Goal: Task Accomplishment & Management: Complete application form

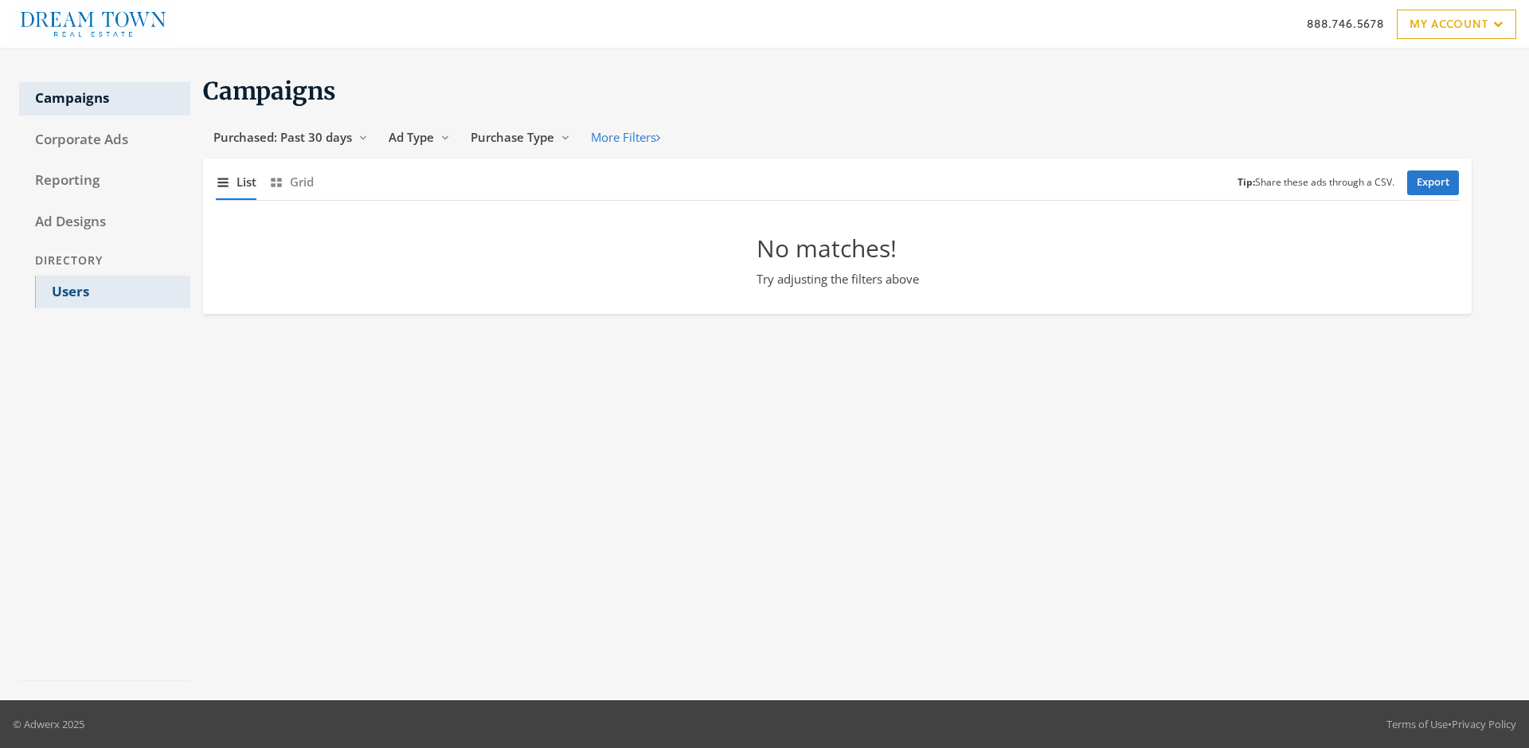
click at [112, 292] on link "Users" at bounding box center [112, 292] width 155 height 33
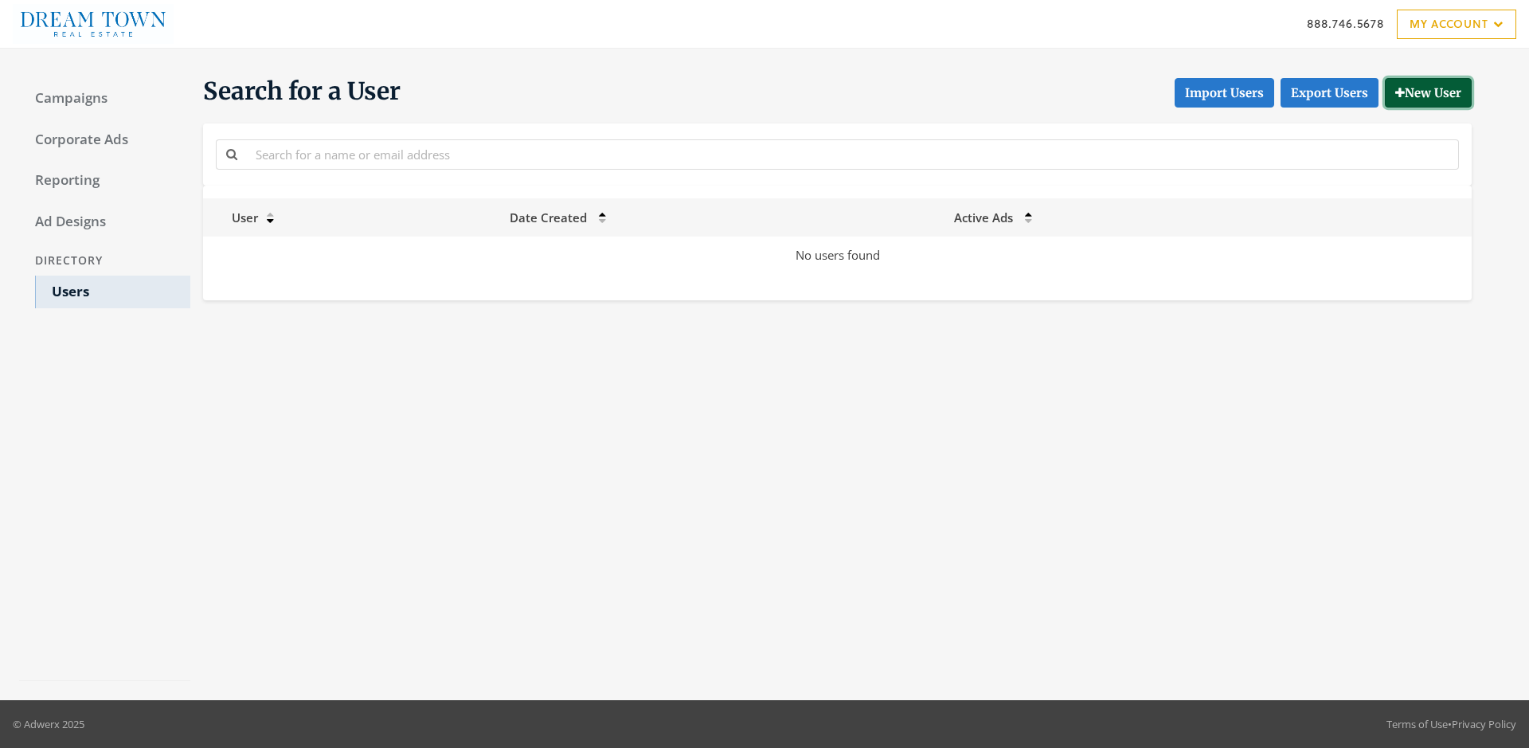
click at [1426, 92] on button "New User" at bounding box center [1428, 92] width 87 height 29
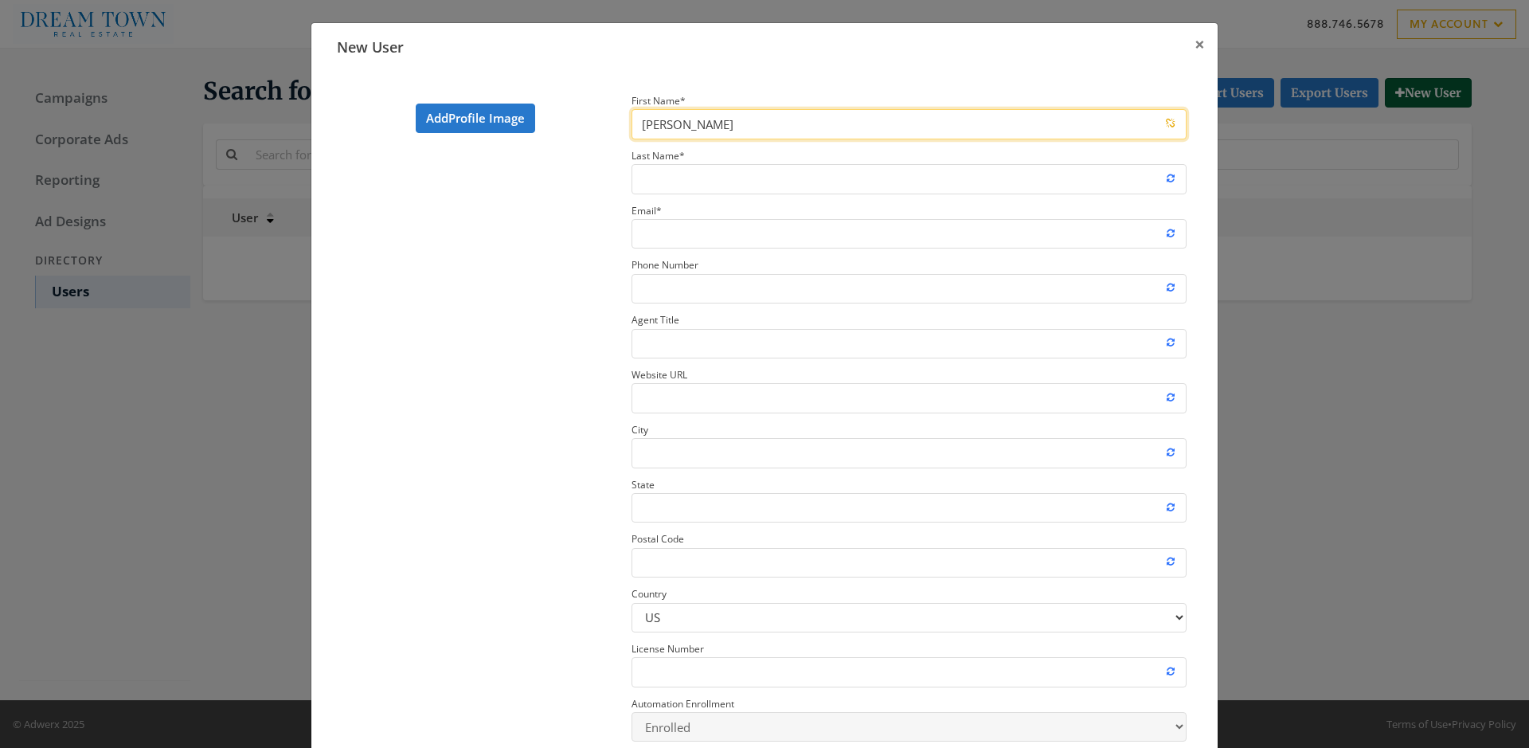
type input "[PERSON_NAME]"
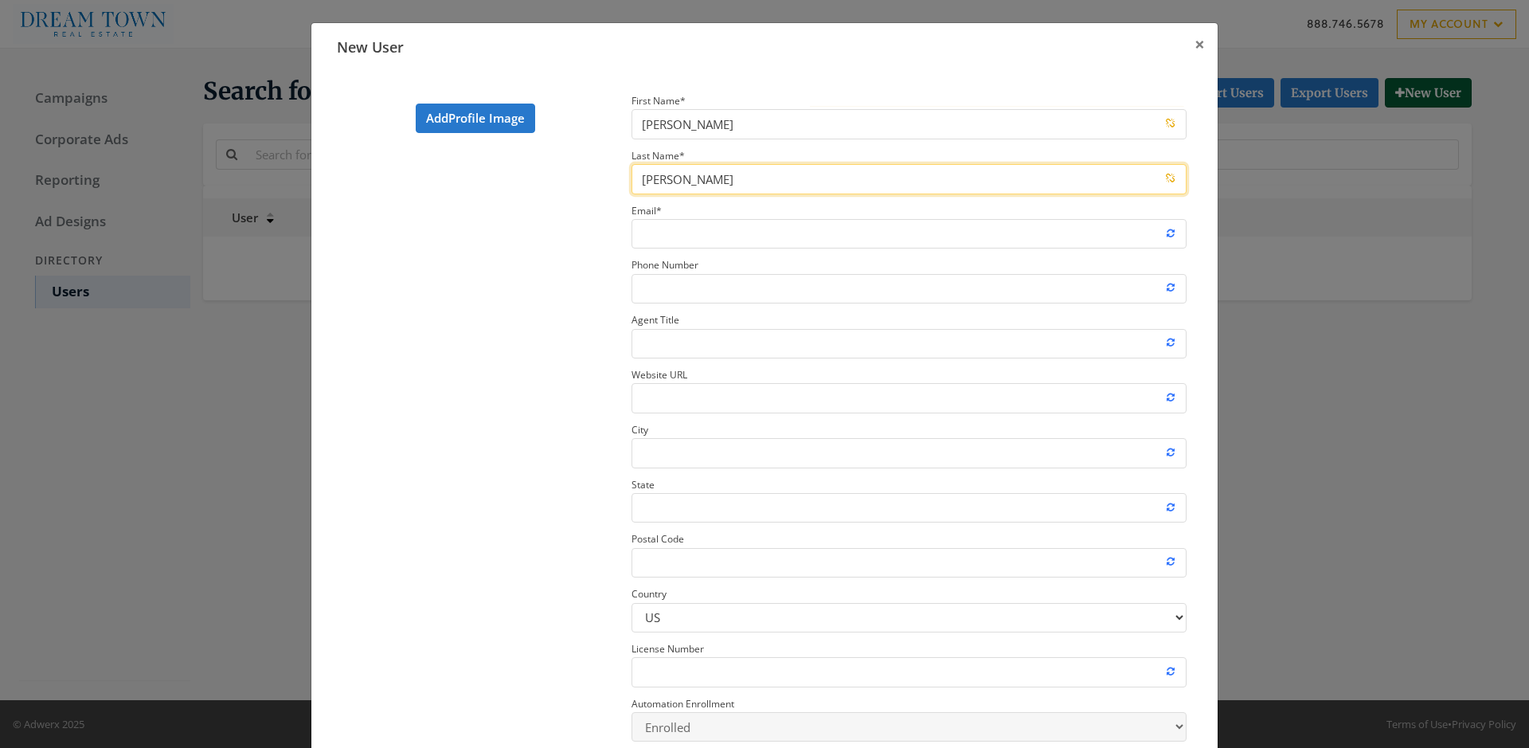
type input "[PERSON_NAME]"
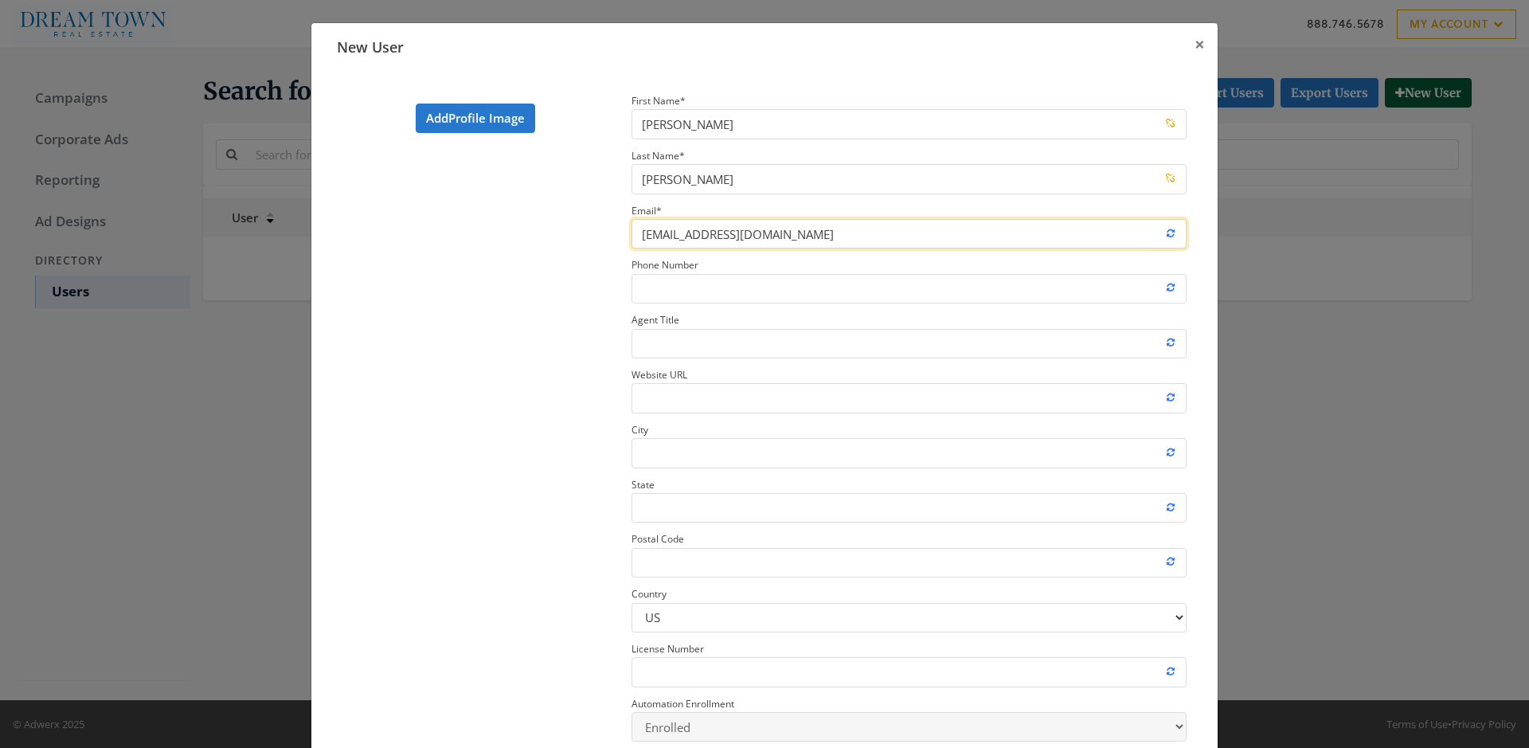
type input "[EMAIL_ADDRESS][DOMAIN_NAME]"
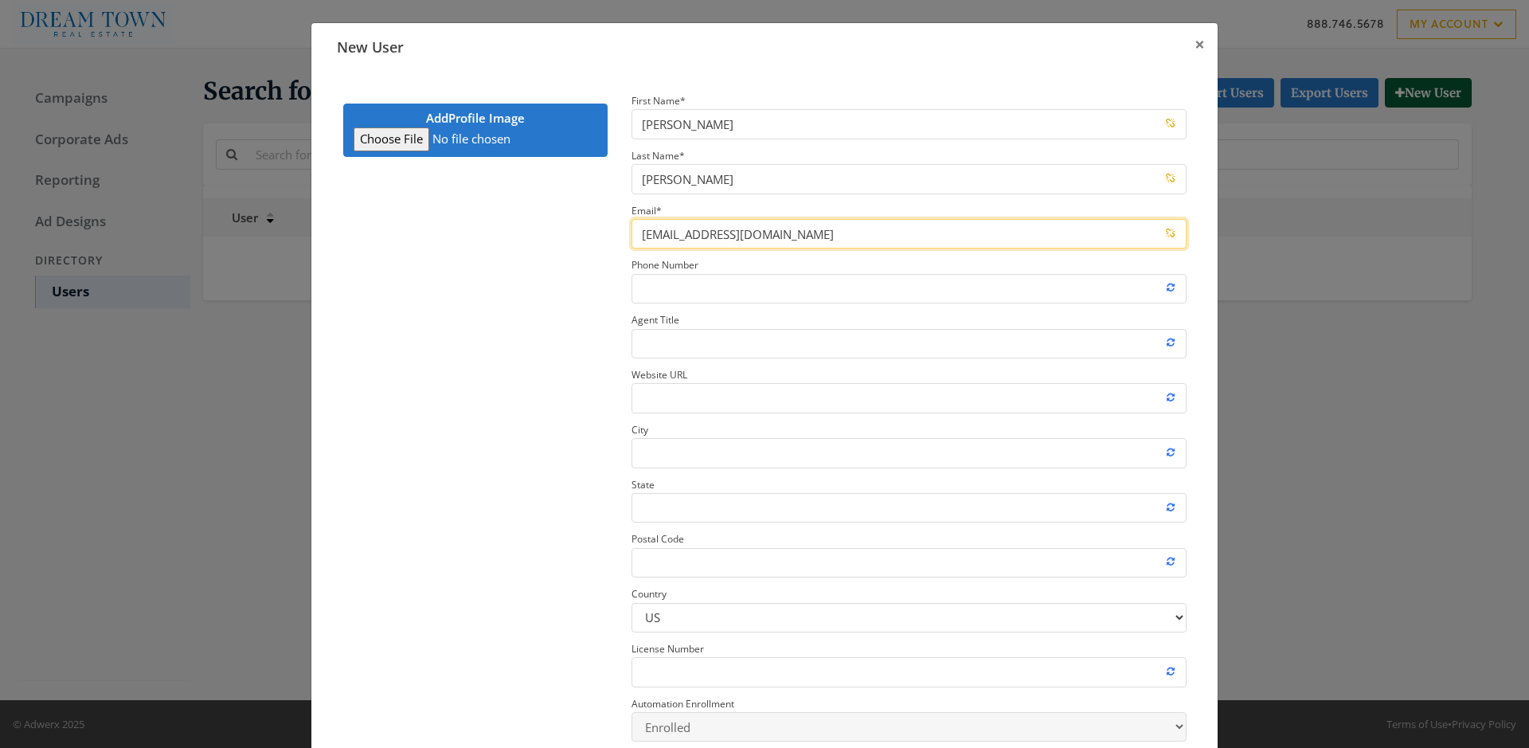
type input "C:\fakepath\download.jpeg"
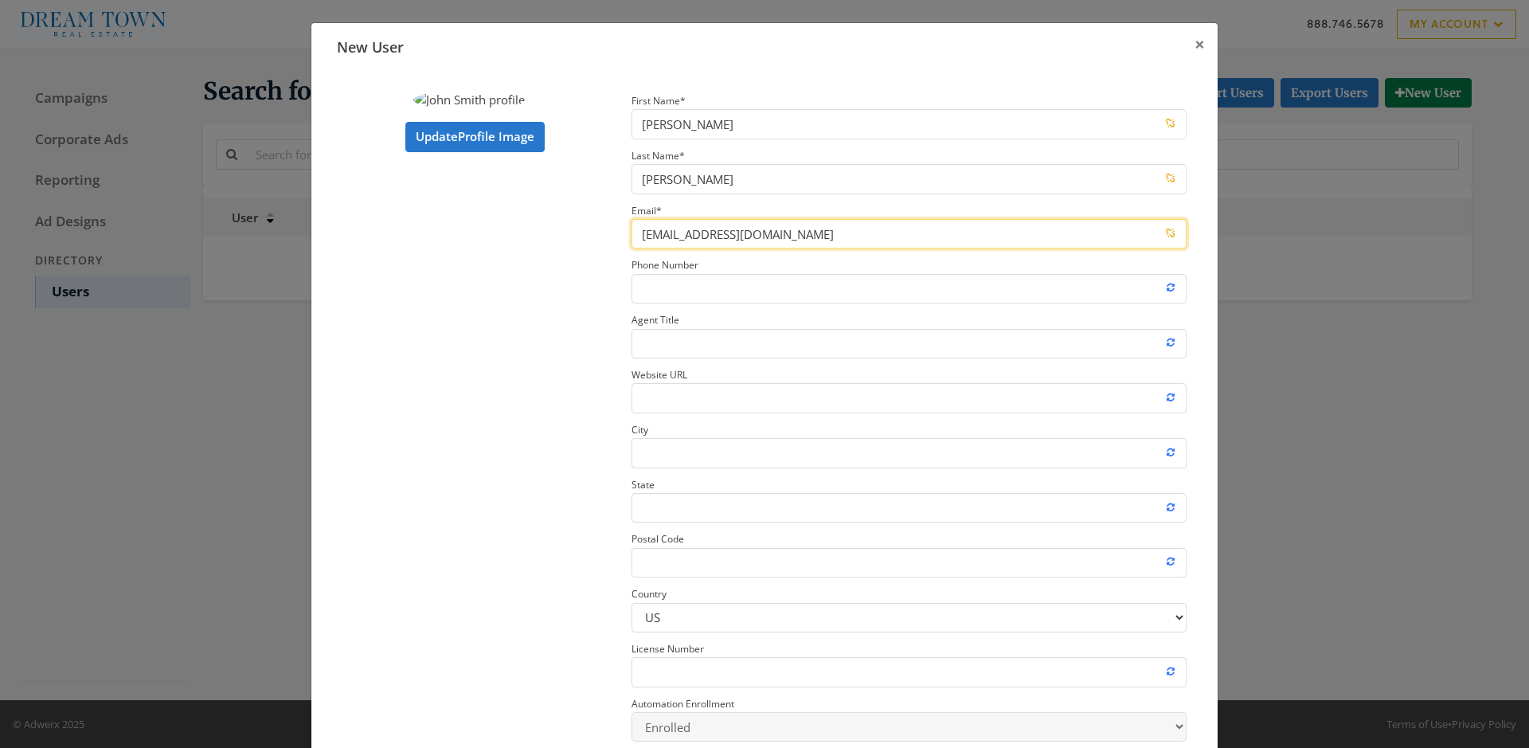
type input "[EMAIL_ADDRESS][DOMAIN_NAME]"
